Goal: Task Accomplishment & Management: Use online tool/utility

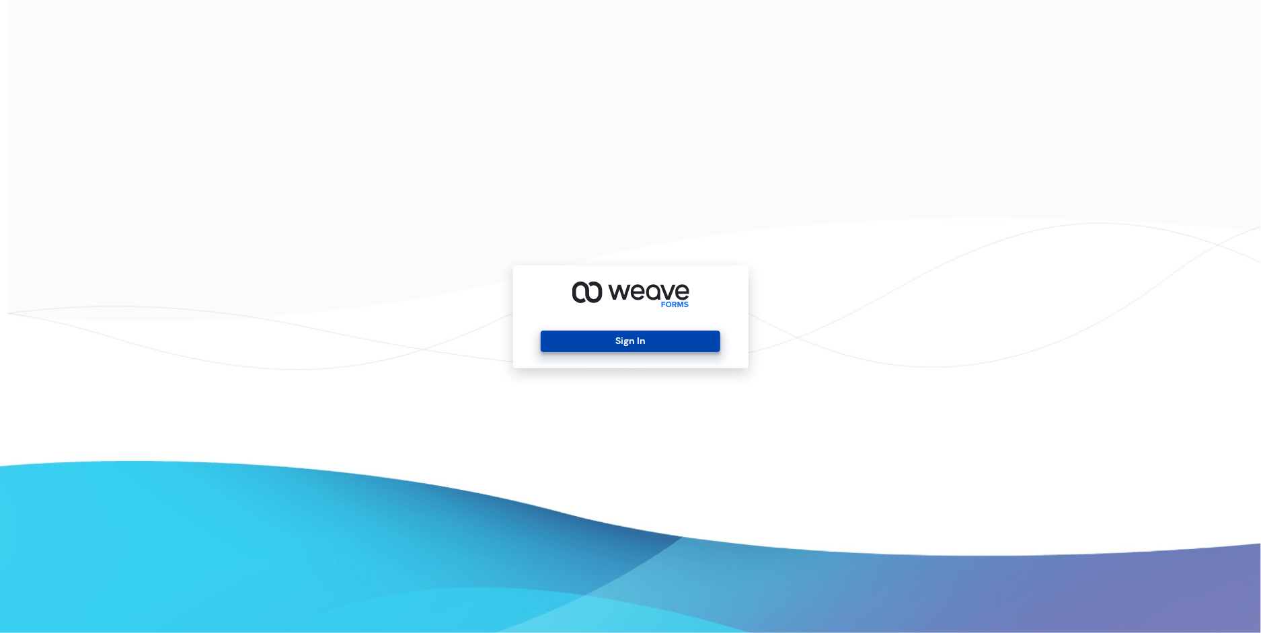
click at [625, 347] on button "Sign In" at bounding box center [631, 342] width 180 height 22
